Goal: Task Accomplishment & Management: Manage account settings

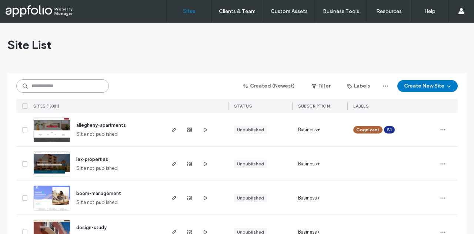
click at [36, 87] on input at bounding box center [62, 85] width 93 height 13
paste input "**********"
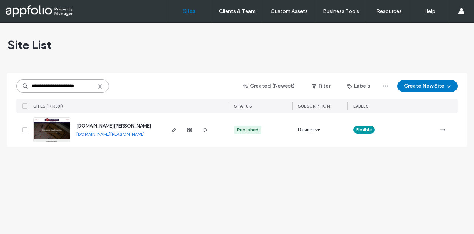
type input "**********"
click at [120, 126] on span "www.frey-properties.com" at bounding box center [113, 126] width 75 height 6
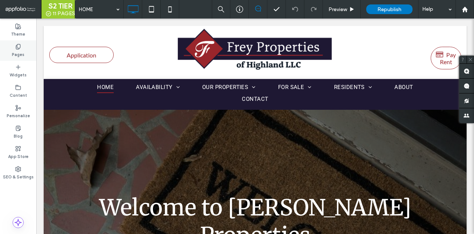
drag, startPoint x: 25, startPoint y: 50, endPoint x: 31, endPoint y: 50, distance: 5.6
click at [25, 50] on div "Pages" at bounding box center [18, 50] width 36 height 20
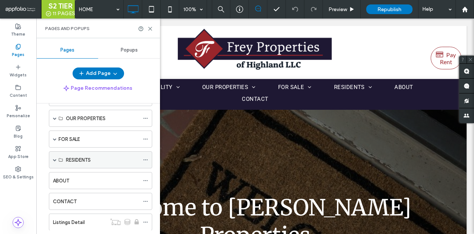
scroll to position [74, 0]
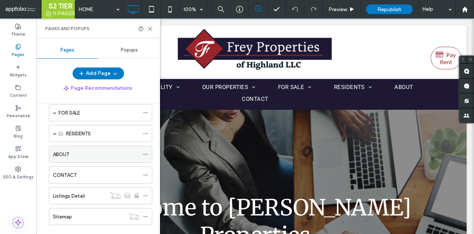
click at [83, 153] on div "ABOUT" at bounding box center [96, 154] width 86 height 8
click at [150, 29] on use at bounding box center [150, 28] width 3 height 3
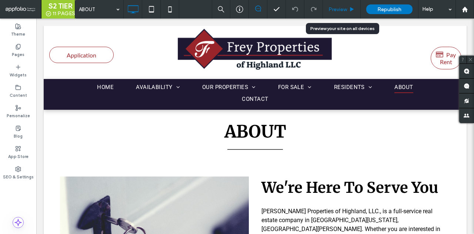
click at [339, 9] on span "Preview" at bounding box center [338, 9] width 19 height 6
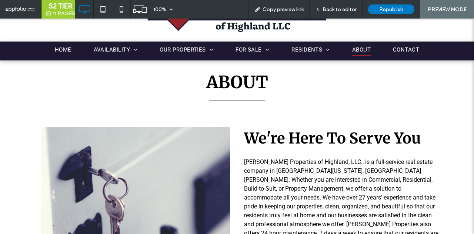
scroll to position [74, 0]
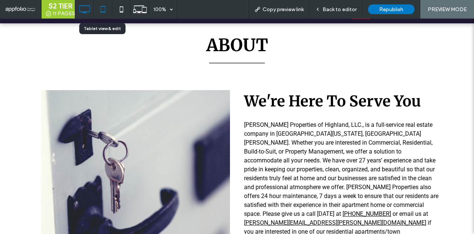
click at [96, 11] on icon at bounding box center [103, 9] width 15 height 15
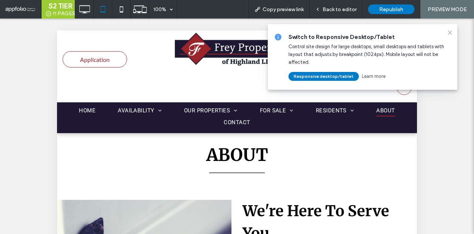
click at [447, 33] on icon at bounding box center [450, 33] width 6 height 6
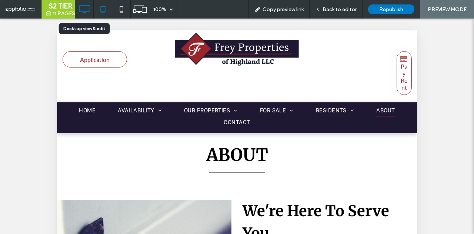
click at [86, 6] on icon at bounding box center [84, 9] width 15 height 15
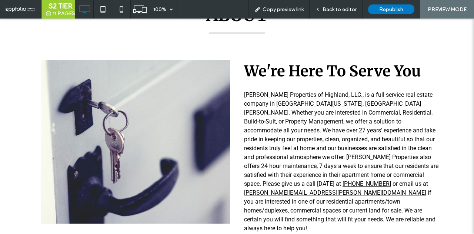
scroll to position [111, 0]
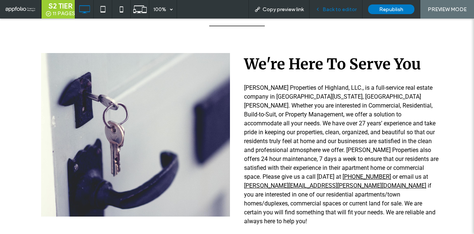
click at [347, 7] on span "Back to editor" at bounding box center [340, 9] width 34 height 6
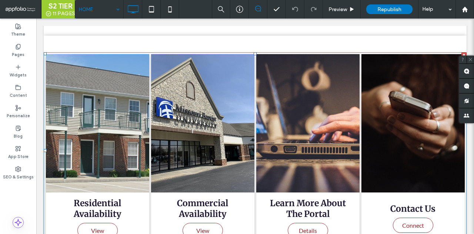
scroll to position [704, 0]
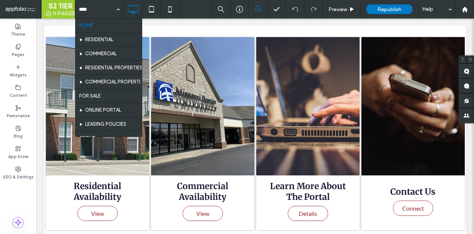
click at [28, 10] on span at bounding box center [21, 9] width 30 height 15
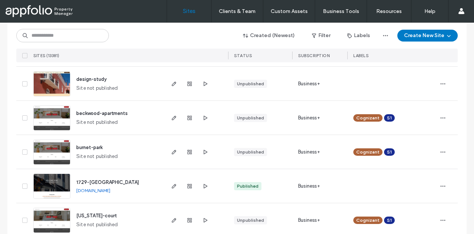
scroll to position [74, 0]
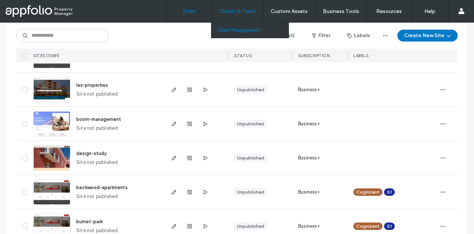
click at [247, 33] on label "Client Management" at bounding box center [238, 30] width 43 height 6
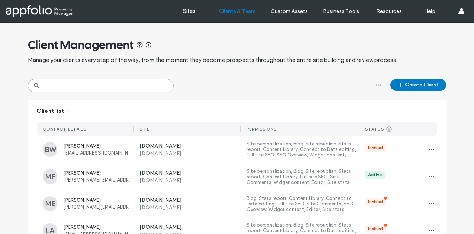
click at [138, 89] on input at bounding box center [101, 85] width 146 height 13
paste input "**********"
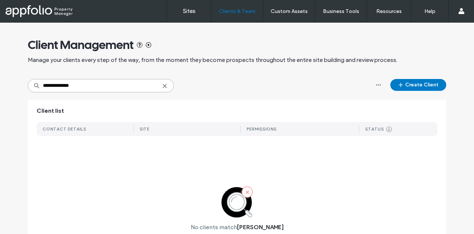
click at [101, 86] on input "**********" at bounding box center [101, 85] width 146 height 13
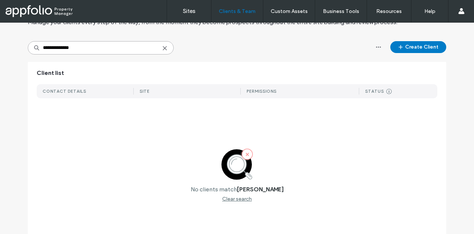
scroll to position [26, 0]
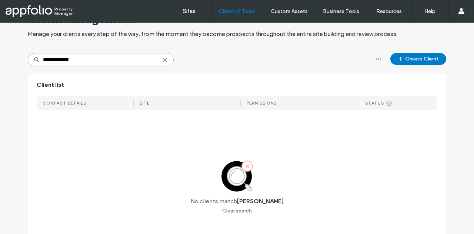
click at [124, 62] on input "**********" at bounding box center [101, 59] width 146 height 13
paste input "**********"
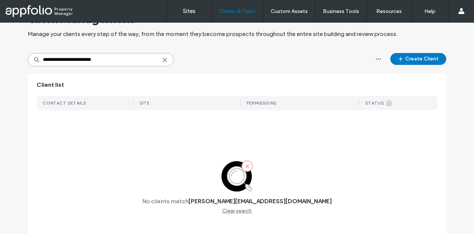
type input "**********"
click at [163, 60] on use at bounding box center [164, 59] width 3 height 3
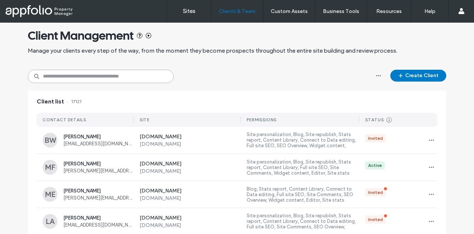
scroll to position [0, 0]
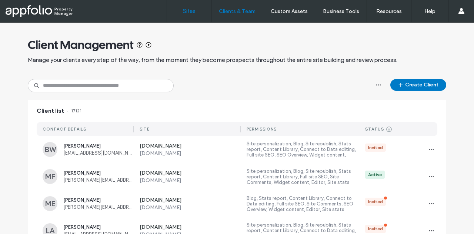
click at [185, 16] on link "Sites" at bounding box center [189, 11] width 44 height 22
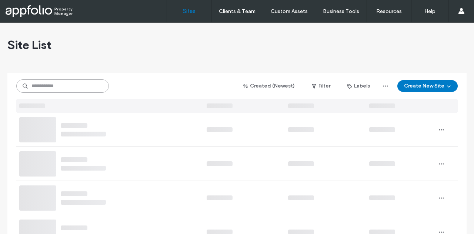
click at [64, 91] on input at bounding box center [62, 85] width 93 height 13
paste input "**********"
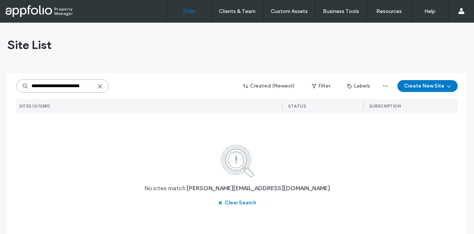
type input "**********"
click at [98, 88] on icon at bounding box center [100, 86] width 6 height 6
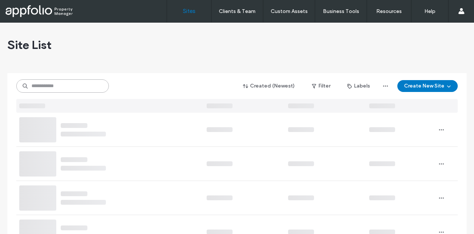
scroll to position [0, 0]
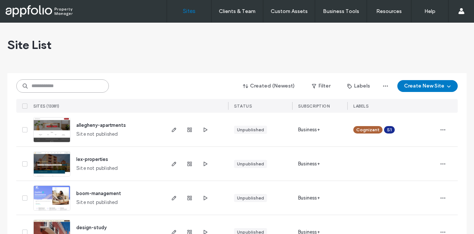
click at [76, 83] on input at bounding box center [62, 85] width 93 height 13
paste input "**********"
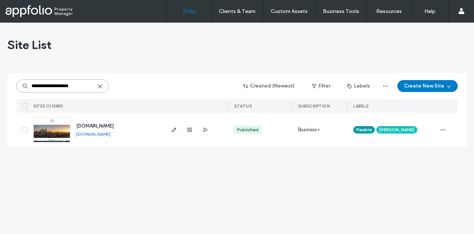
type input "**********"
click at [114, 126] on span "www.greaterphlmg.com" at bounding box center [94, 126] width 37 height 6
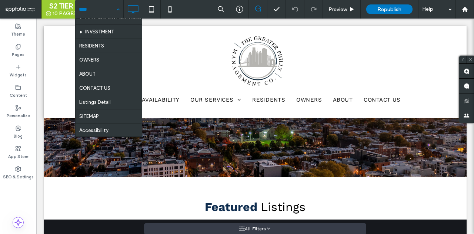
scroll to position [39, 0]
click at [98, 11] on input at bounding box center [97, 9] width 37 height 19
click at [95, 13] on input at bounding box center [97, 9] width 37 height 19
click at [113, 11] on div "HOME AVAILABILITY MANAGEMENT SERVICES INVESTMENT RESIDENTS OWNERS ABOUT CONTACT…" at bounding box center [99, 9] width 48 height 19
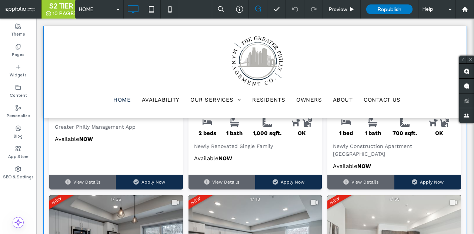
scroll to position [222, 0]
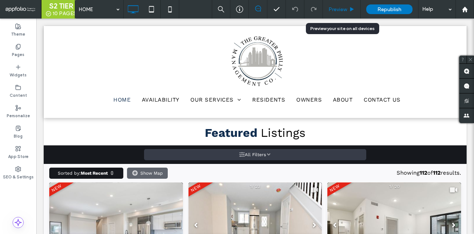
click at [341, 6] on span "Preview" at bounding box center [338, 9] width 19 height 6
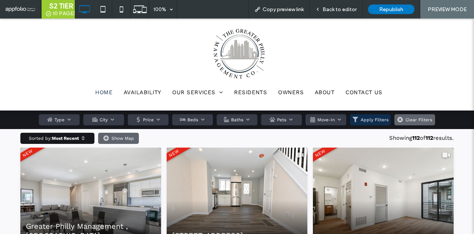
scroll to position [222, 0]
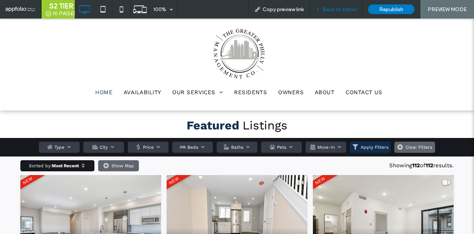
click at [341, 7] on span "Back to editor" at bounding box center [340, 9] width 34 height 6
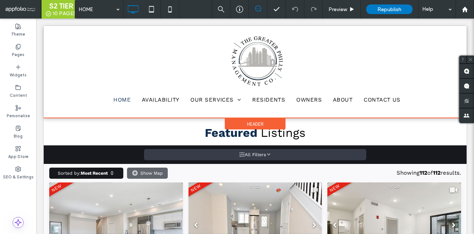
click at [232, 111] on div at bounding box center [255, 72] width 423 height 92
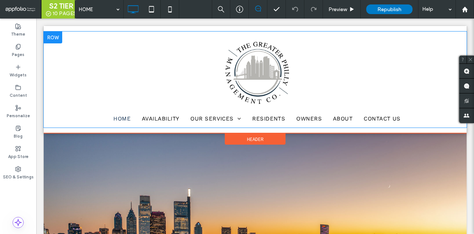
click at [328, 76] on div "HOME AVAILABILITY OUR SERVICES MANAGEMENT SERVICES INVESTMENT RESIDENTS OWNERS …" at bounding box center [255, 79] width 412 height 96
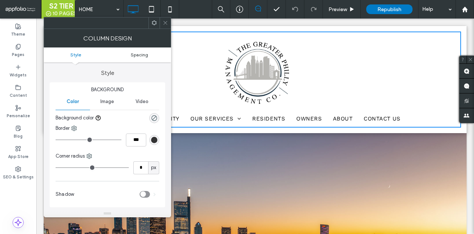
click at [132, 54] on span "Spacing" at bounding box center [139, 55] width 17 height 6
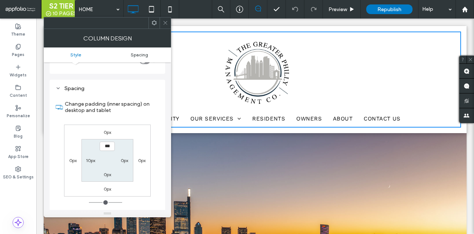
scroll to position [145, 0]
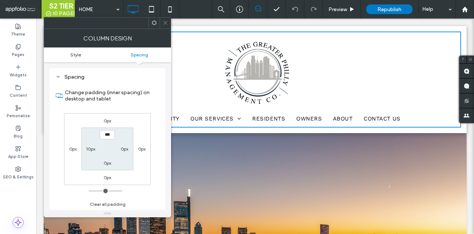
click at [77, 54] on span "Style" at bounding box center [75, 55] width 11 height 6
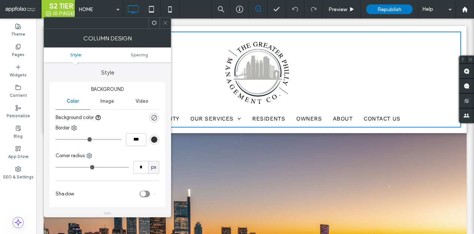
scroll to position [0, 0]
click at [108, 102] on span "Image" at bounding box center [107, 102] width 14 height 6
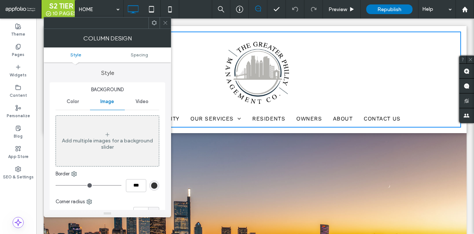
click at [166, 27] on span at bounding box center [166, 22] width 6 height 11
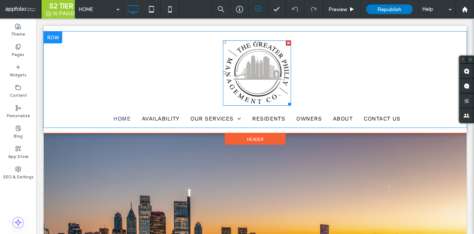
click at [247, 84] on img at bounding box center [257, 72] width 68 height 65
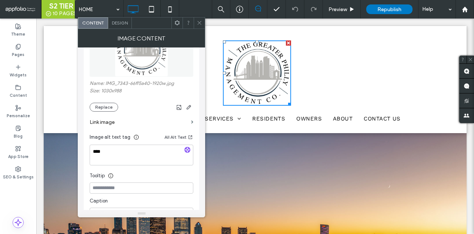
scroll to position [74, 0]
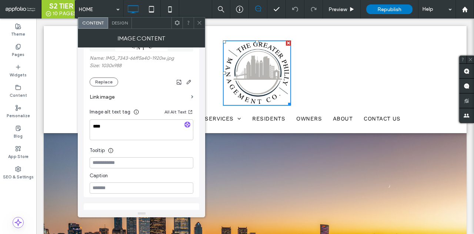
click at [126, 23] on span "Design" at bounding box center [120, 23] width 16 height 6
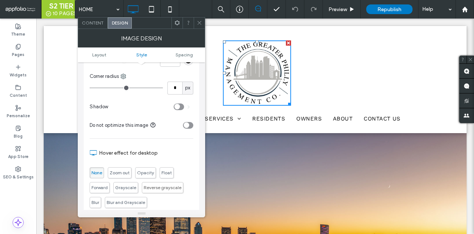
scroll to position [185, 0]
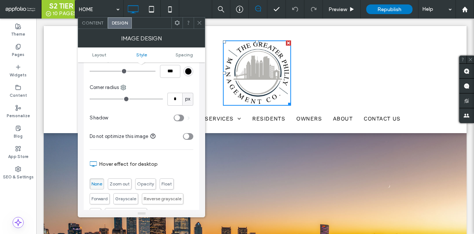
click at [201, 26] on span at bounding box center [200, 22] width 6 height 11
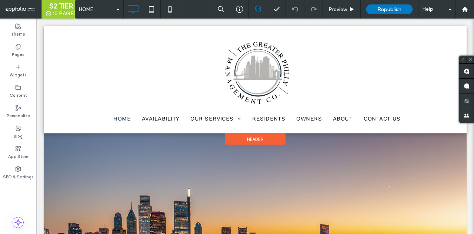
click at [172, 129] on div "HOME AVAILABILITY OUR SERVICES MANAGEMENT SERVICES INVESTMENT RESIDENTS OWNERS …" at bounding box center [255, 79] width 423 height 107
click at [273, 139] on div "Header" at bounding box center [255, 138] width 61 height 11
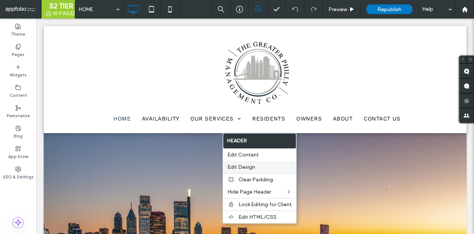
click at [275, 164] on label "Edit Design" at bounding box center [259, 167] width 64 height 6
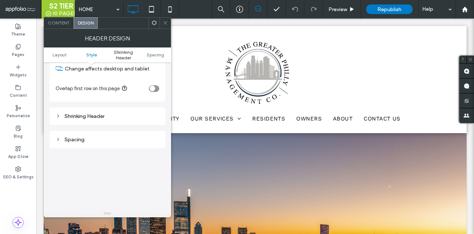
click at [123, 54] on span "Shrinking Header" at bounding box center [123, 54] width 32 height 11
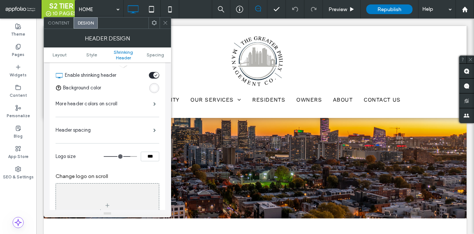
scroll to position [261, 0]
